Goal: Task Accomplishment & Management: Use online tool/utility

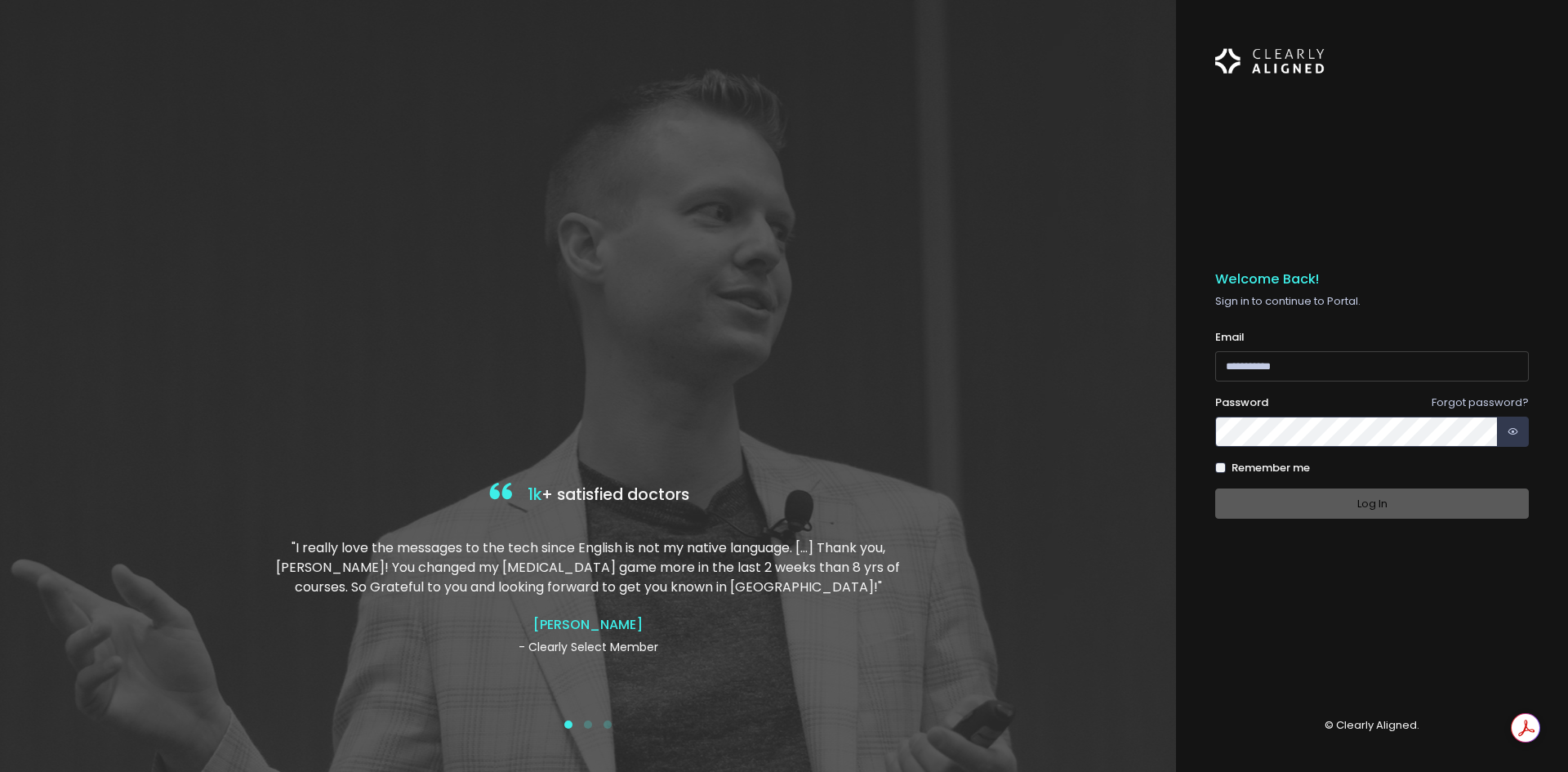
click at [1252, 365] on input "email" at bounding box center [1372, 366] width 313 height 30
type input "**********"
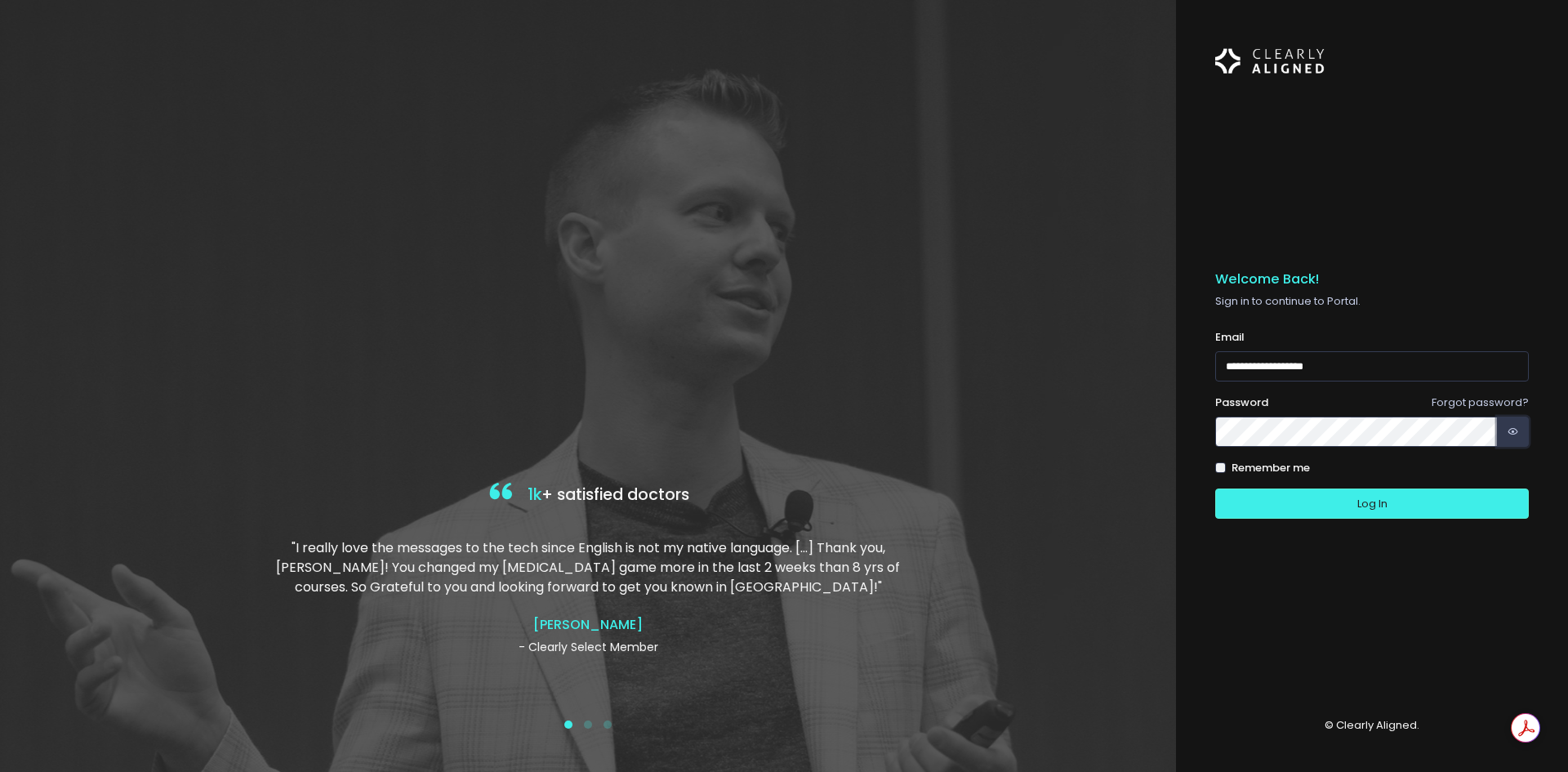
click at [1514, 432] on icon "button" at bounding box center [1513, 432] width 10 height 15
click at [1354, 503] on button "Log In" at bounding box center [1372, 504] width 313 height 30
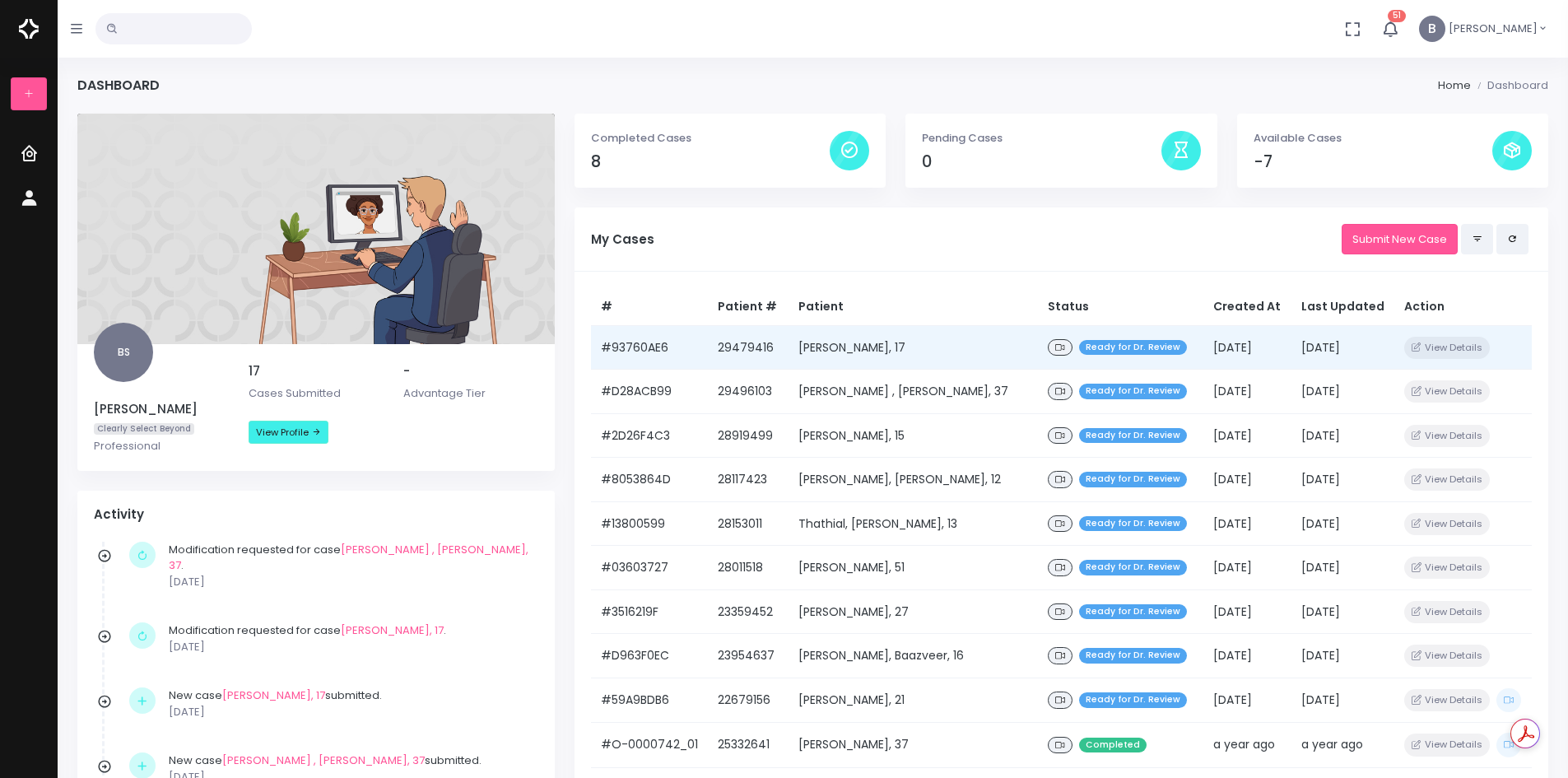
click at [934, 349] on td "[PERSON_NAME], 17" at bounding box center [913, 348] width 250 height 45
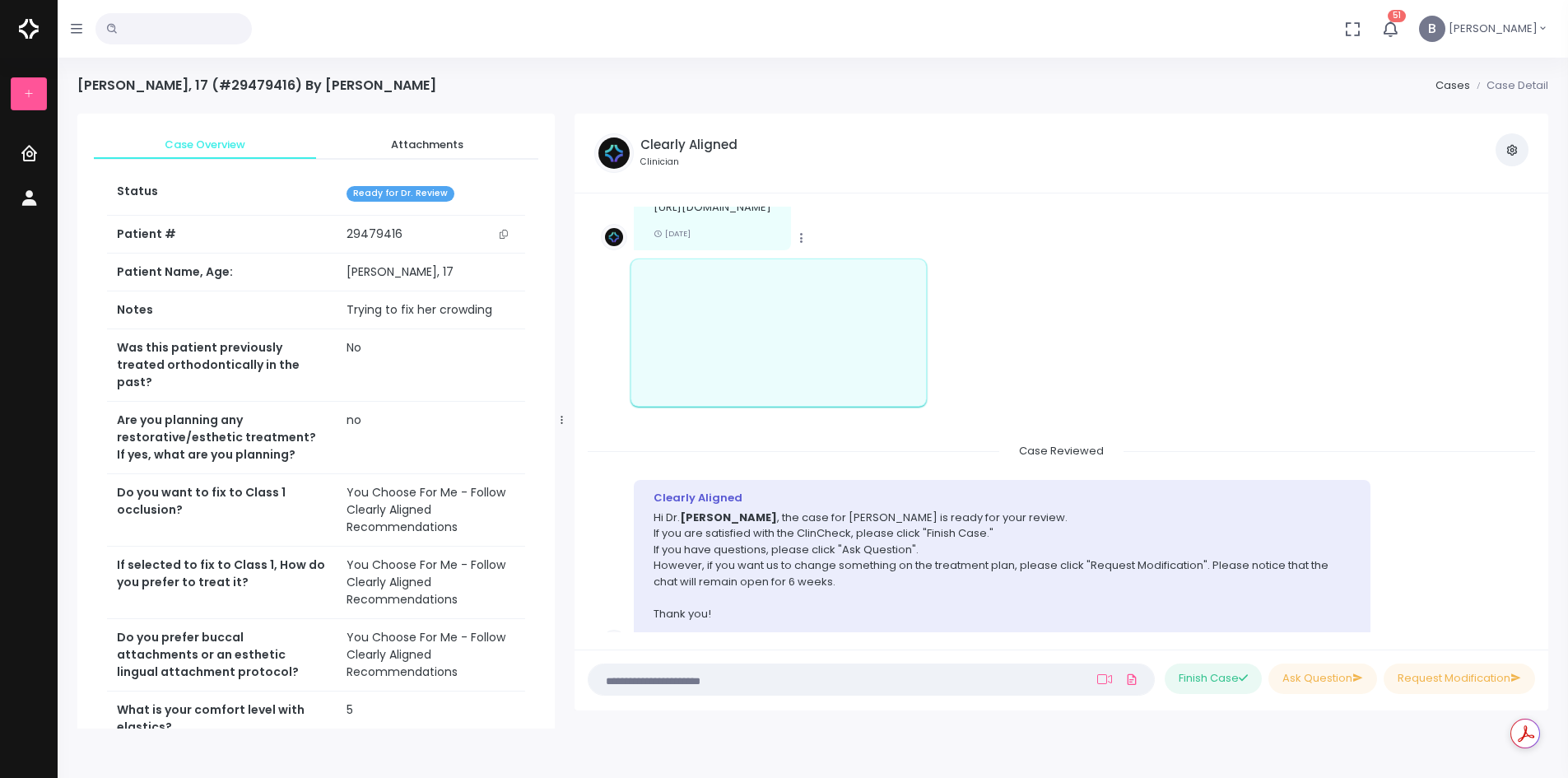
scroll to position [595, 0]
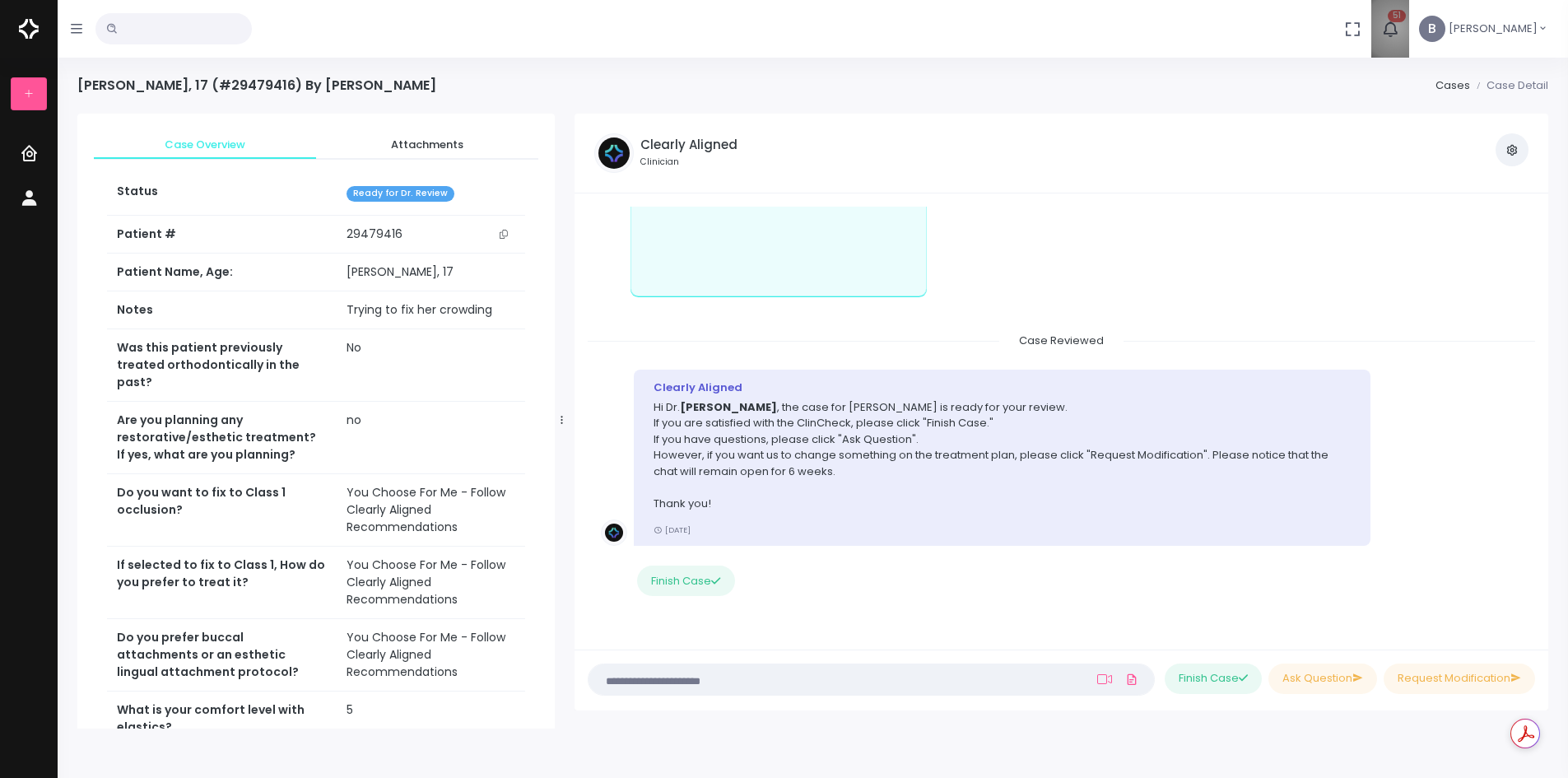
click at [1400, 27] on icon "button" at bounding box center [1389, 28] width 20 height 20
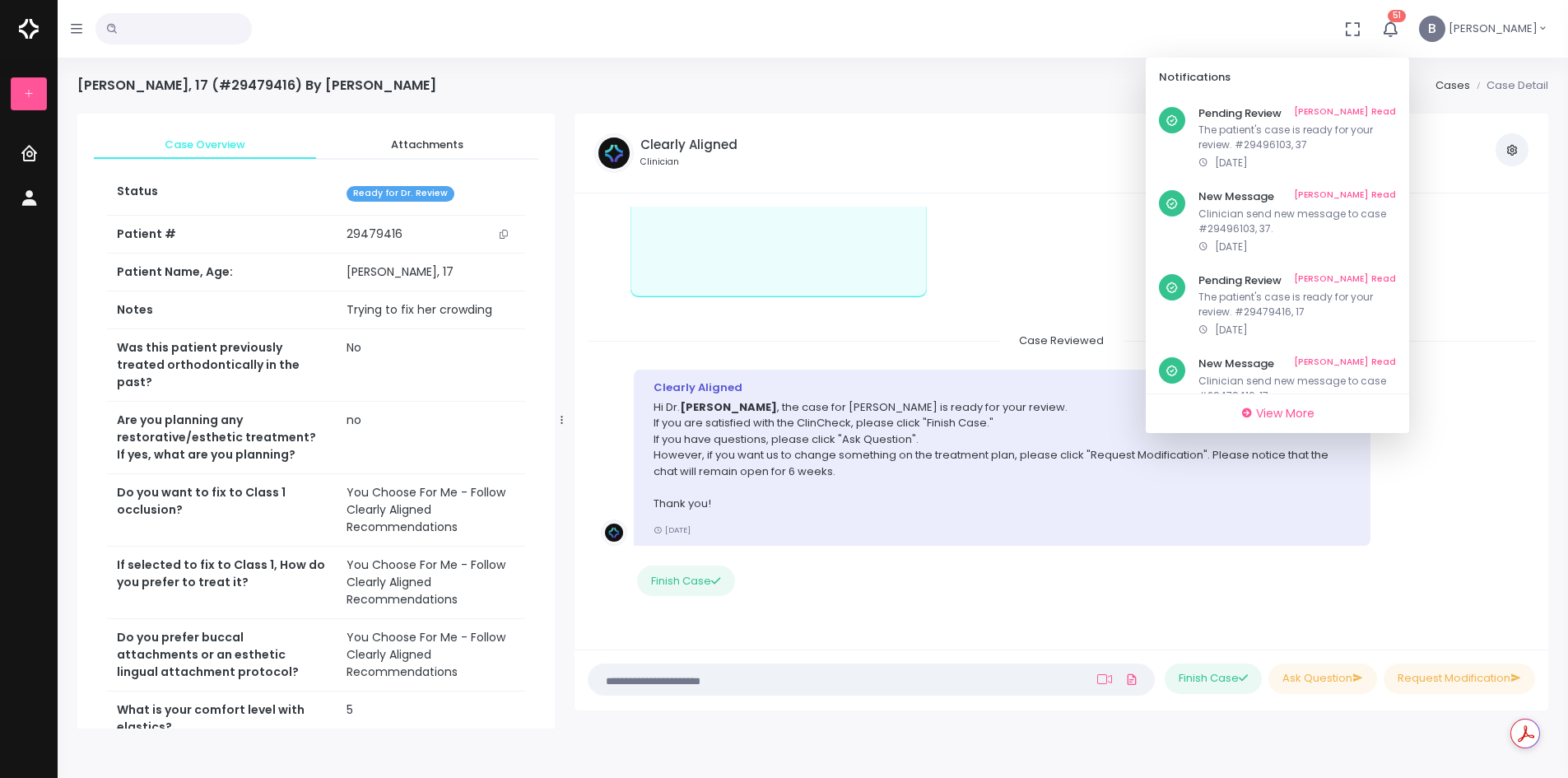
click at [987, 135] on ul "View Case Attachments View my Profile" at bounding box center [1220, 149] width 616 height 33
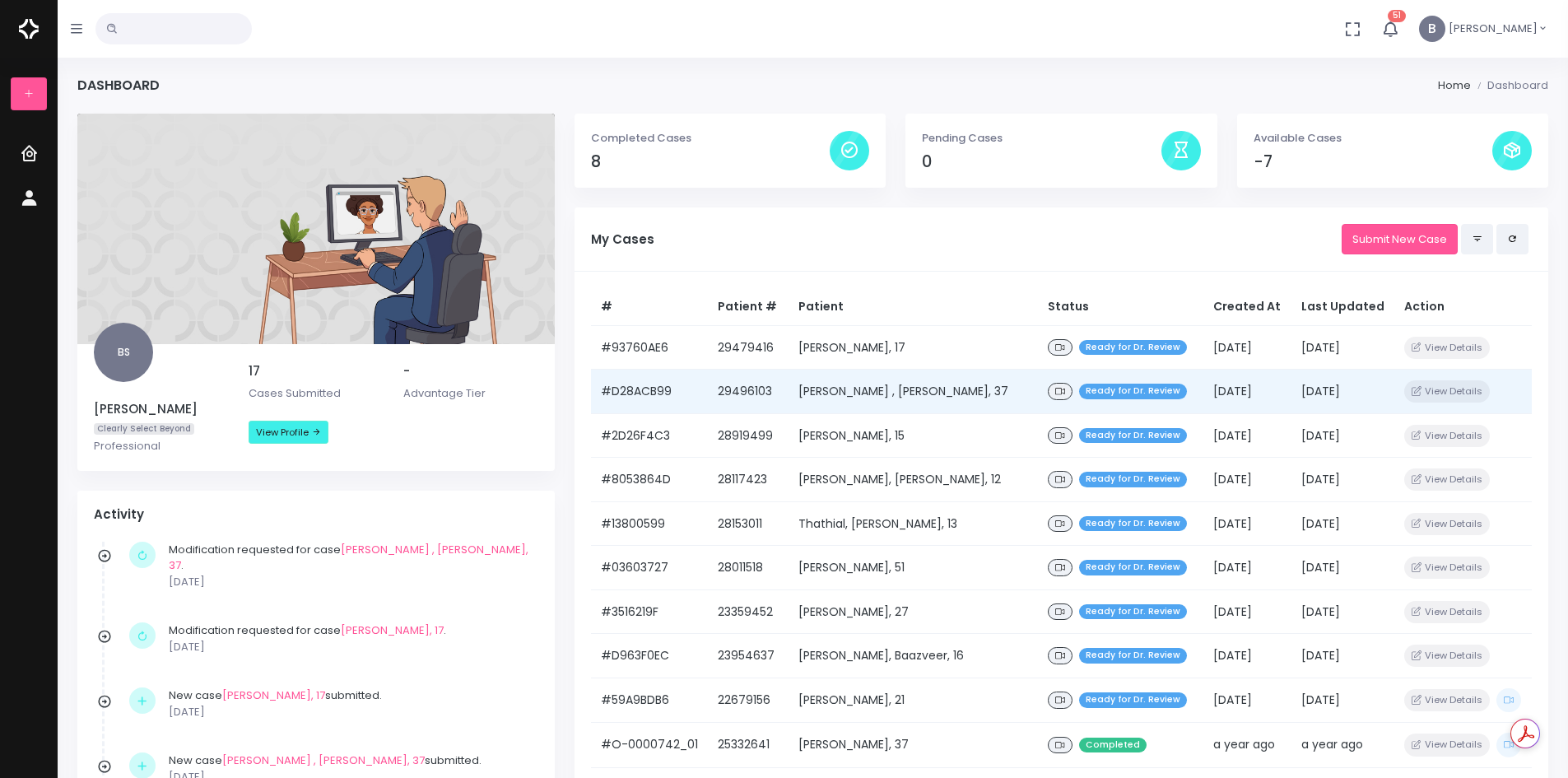
click at [1079, 390] on span "Ready for Dr. Review" at bounding box center [1133, 392] width 108 height 15
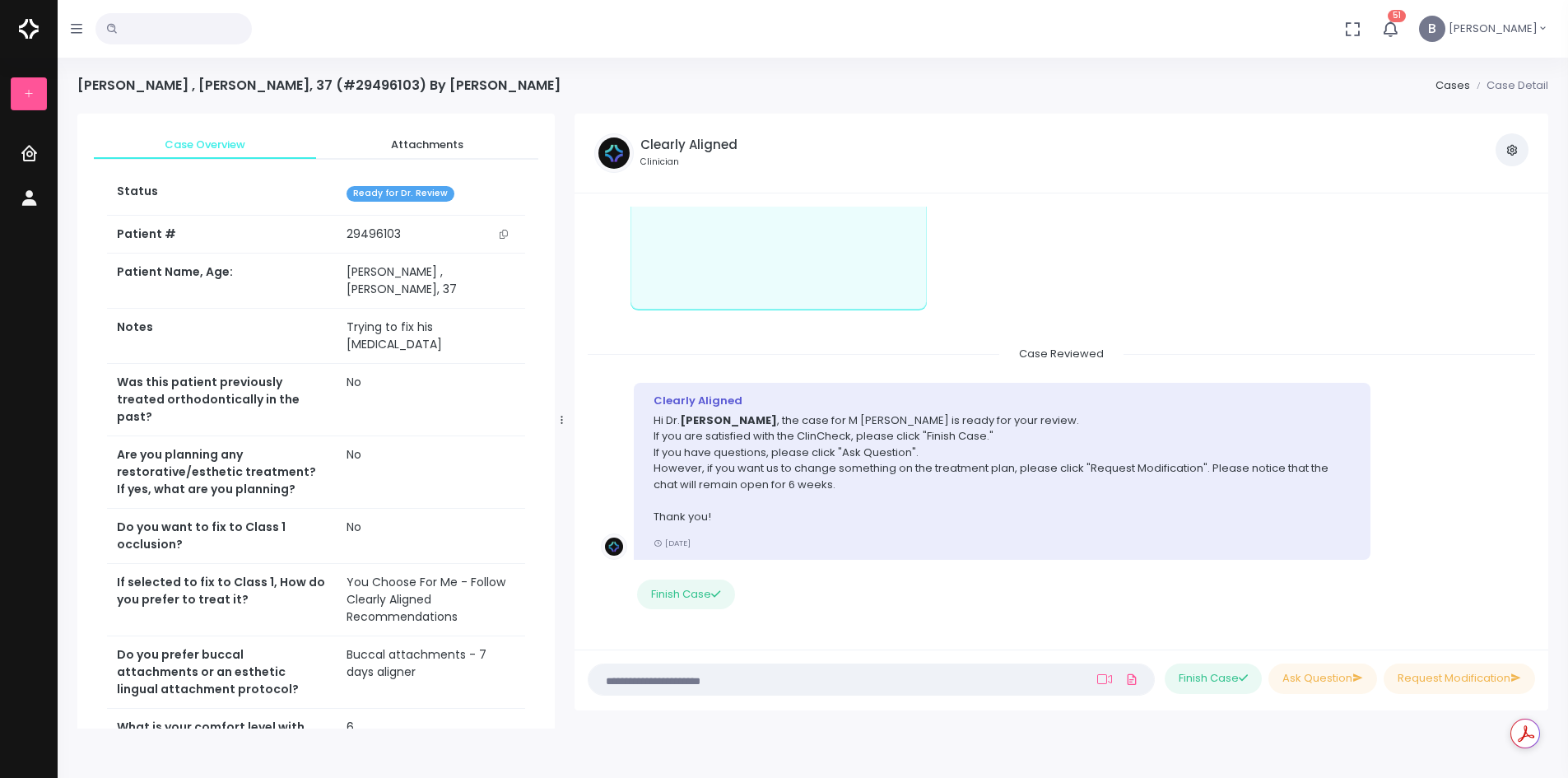
scroll to position [338, 0]
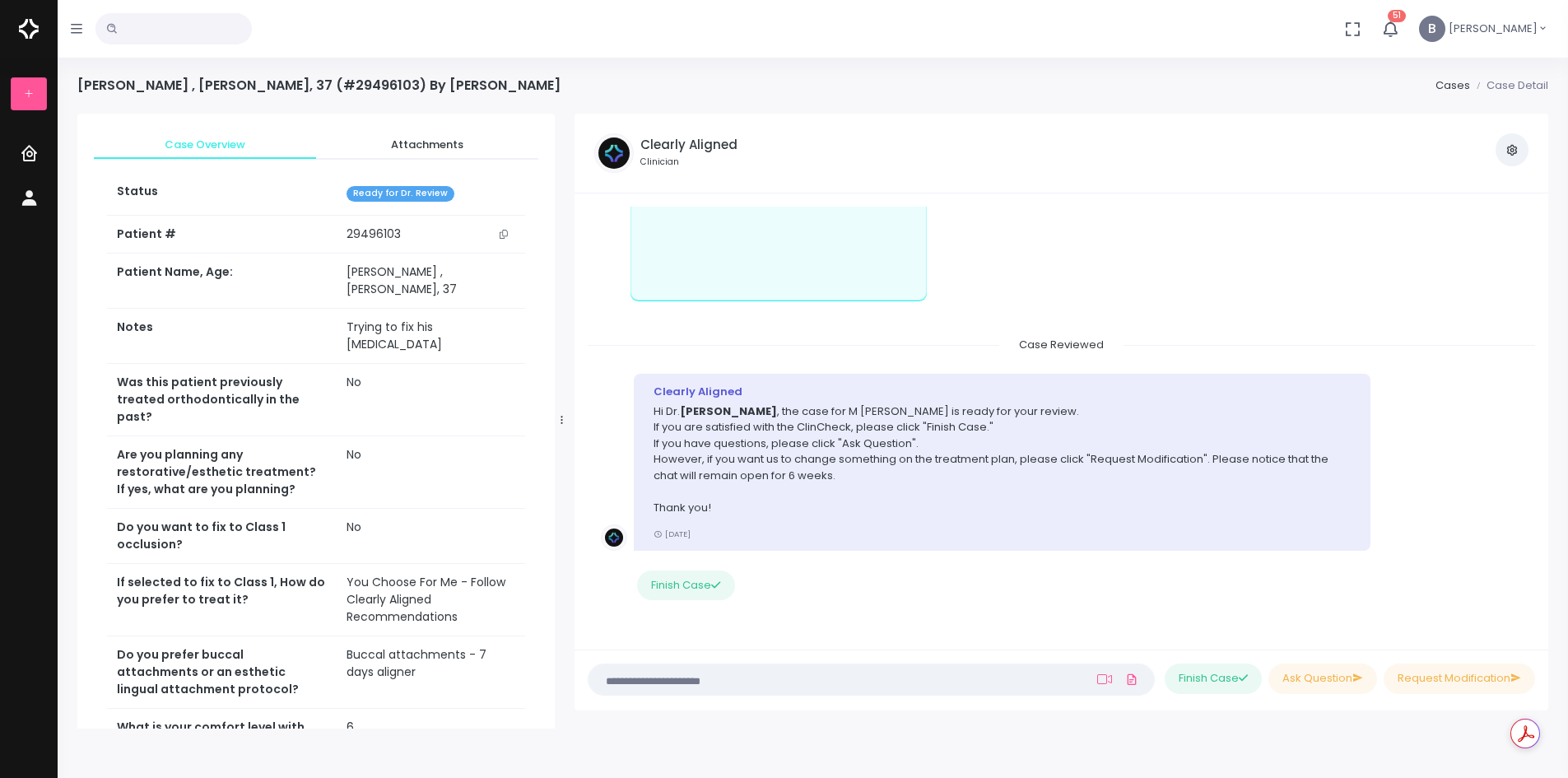
click at [641, 684] on textarea at bounding box center [838, 679] width 481 height 18
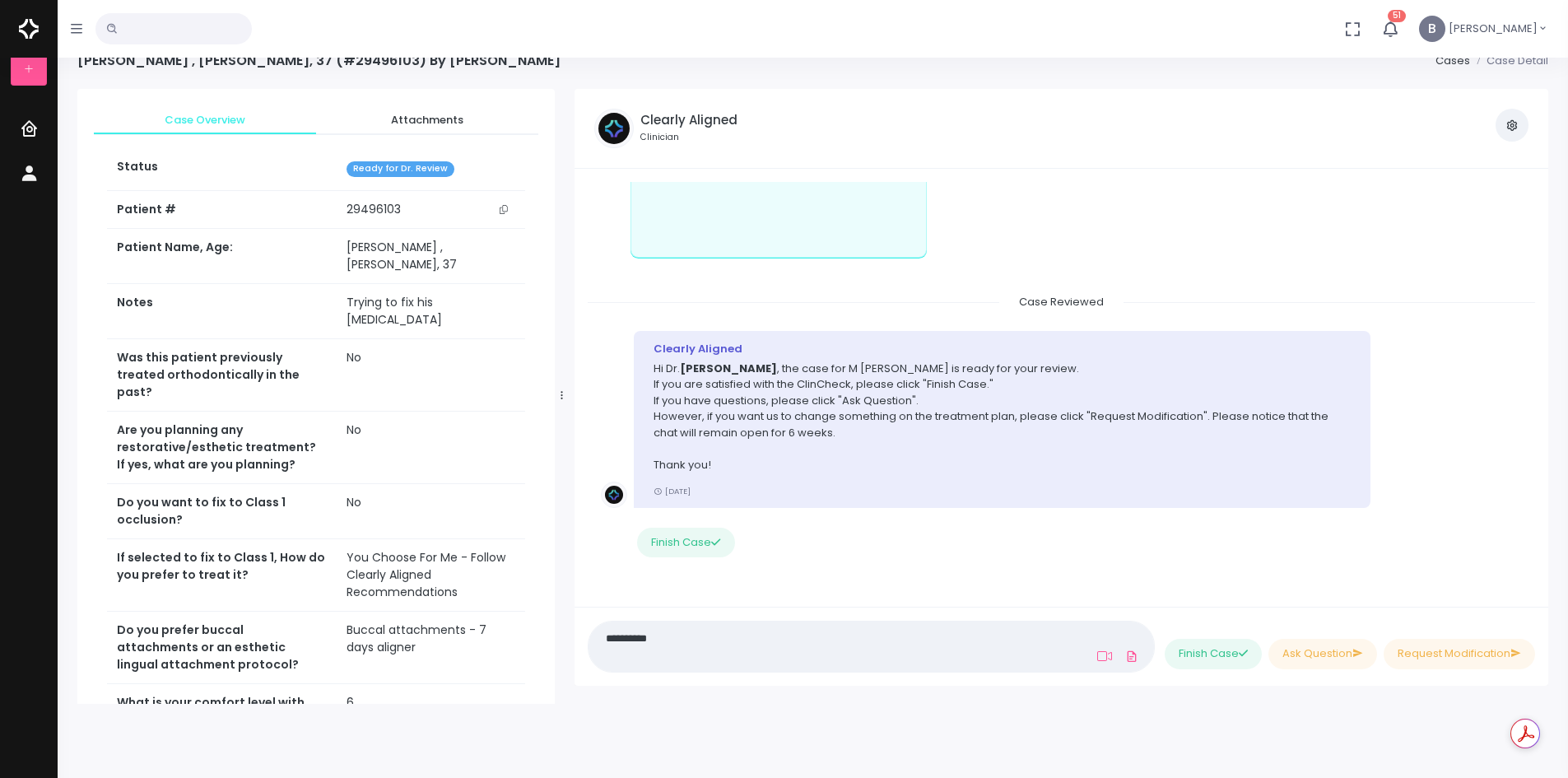
scroll to position [0, 0]
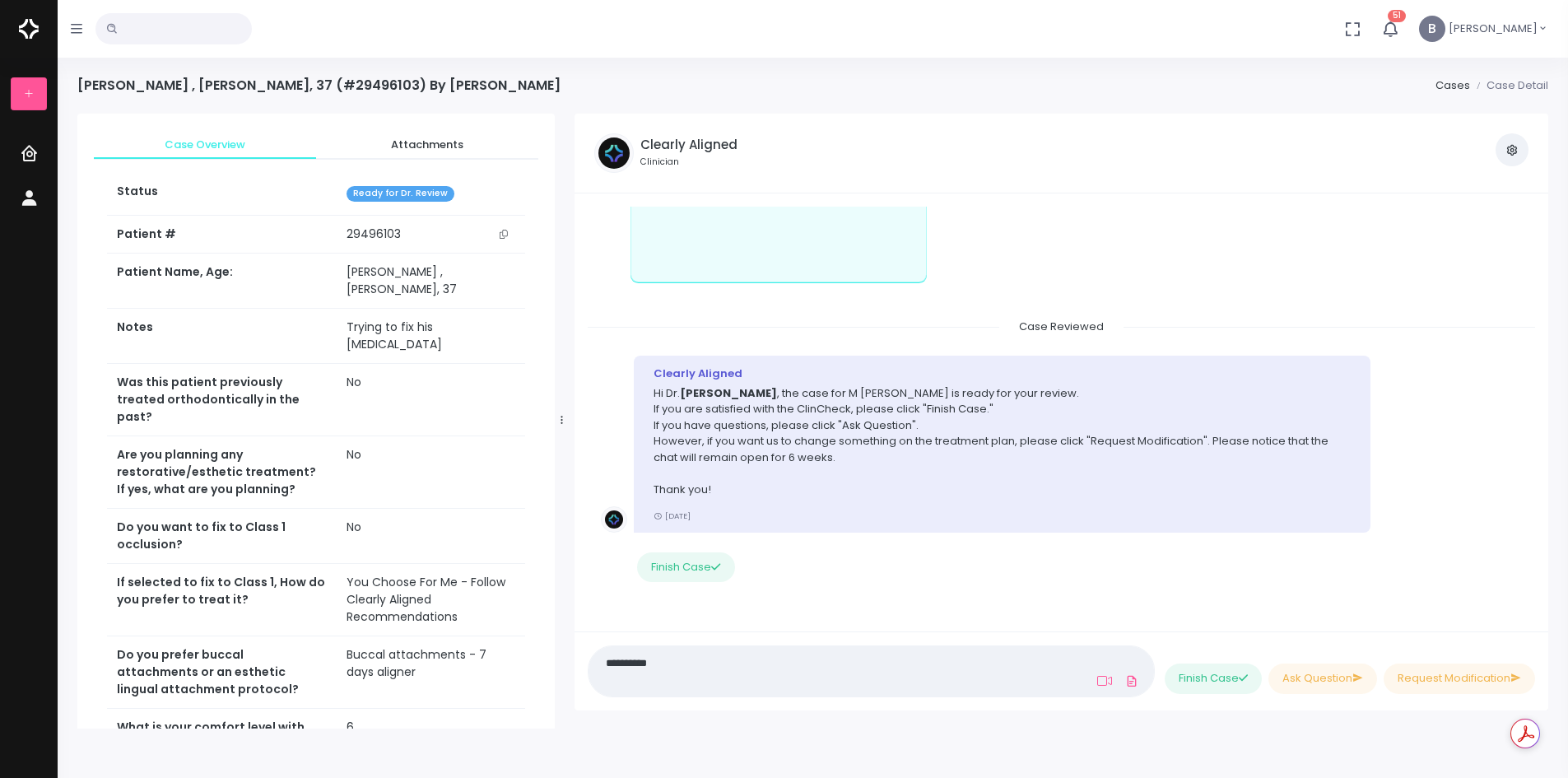
type textarea "*********"
click at [1458, 88] on link "Cases" at bounding box center [1453, 85] width 34 height 15
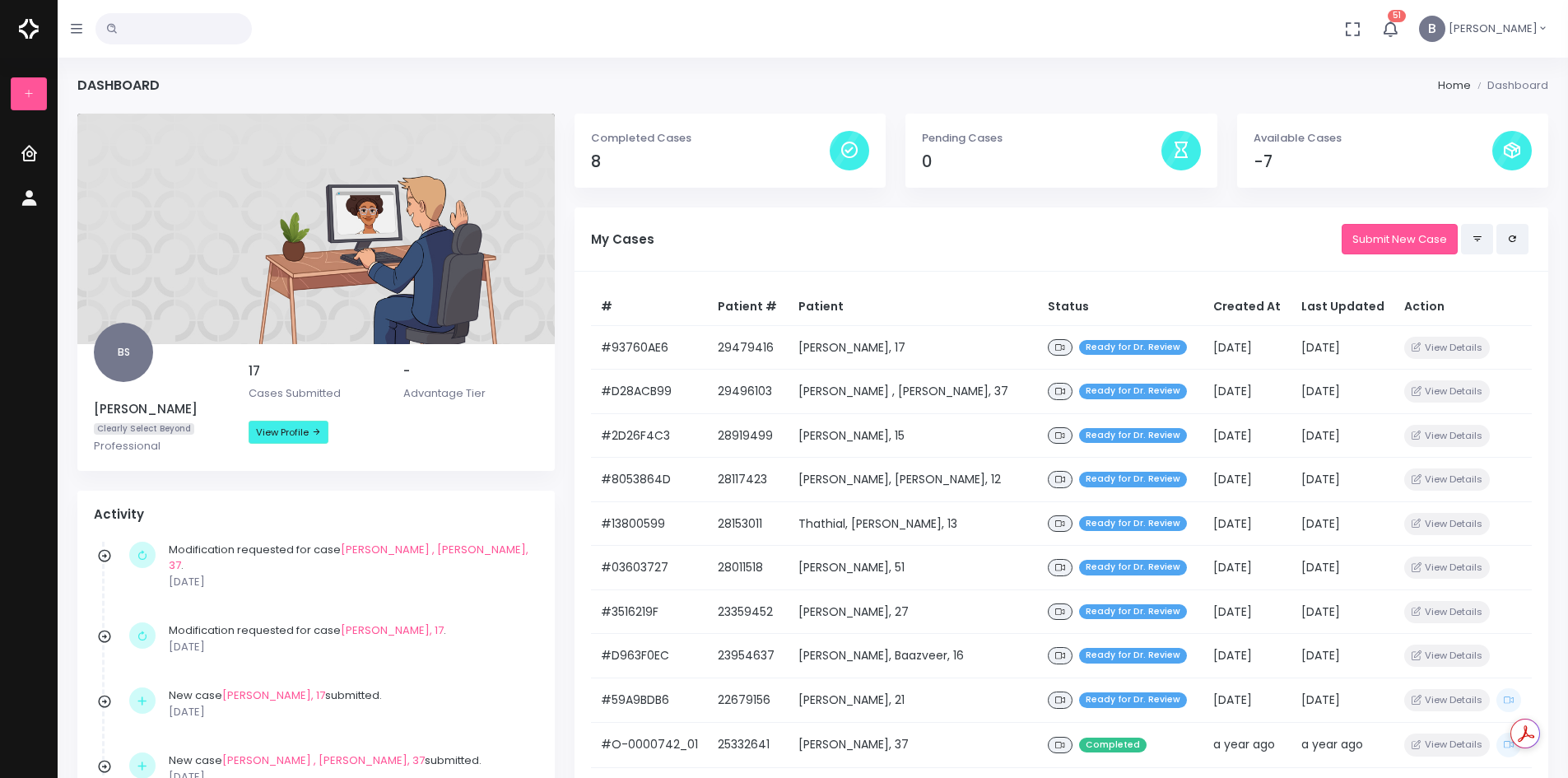
click at [1547, 28] on icon "button" at bounding box center [1543, 28] width 10 height 16
click at [1492, 115] on span "Sign Out" at bounding box center [1485, 116] width 45 height 15
